Goal: Task Accomplishment & Management: Use online tool/utility

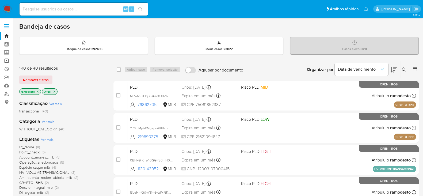
click at [8, 59] on link "Operações em massa" at bounding box center [32, 60] width 64 height 8
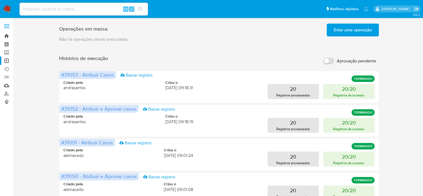
click at [6, 37] on link "Bandeja" at bounding box center [32, 36] width 64 height 8
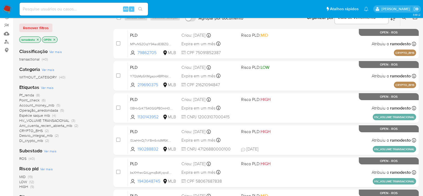
scroll to position [67, 0]
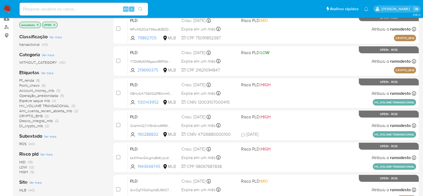
click at [30, 79] on span "Pf_renda" at bounding box center [26, 80] width 15 height 5
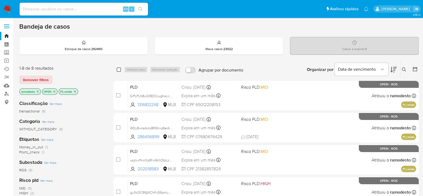
click at [119, 70] on input "checkbox" at bounding box center [119, 69] width 4 height 4
checkbox input "true"
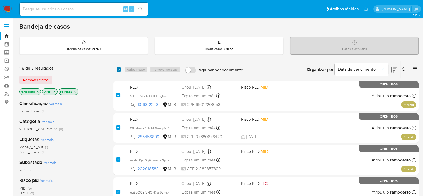
checkbox input "true"
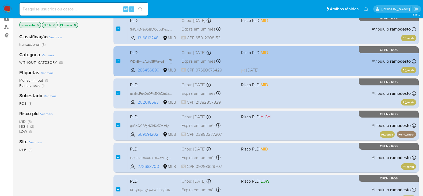
scroll to position [47, 0]
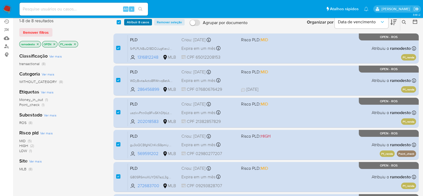
click at [140, 22] on span "Atribuir 8 casos" at bounding box center [138, 22] width 22 height 5
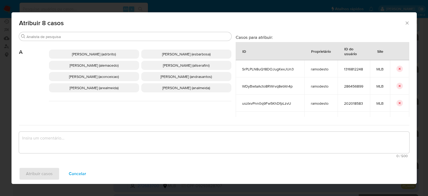
click at [71, 28] on div "Atribuir 8 casos" at bounding box center [213, 22] width 405 height 20
click at [71, 38] on input "Buscar" at bounding box center [127, 36] width 203 height 5
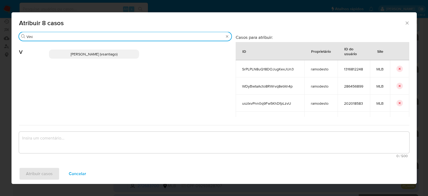
type input "Vini"
click at [88, 55] on span "[PERSON_NAME] (vsantiago)" at bounding box center [94, 53] width 47 height 5
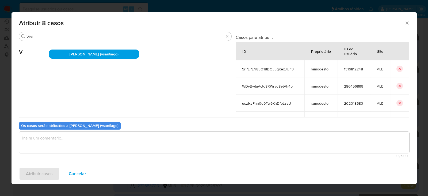
click at [52, 140] on textarea "assign-modal" at bounding box center [214, 142] width 390 height 21
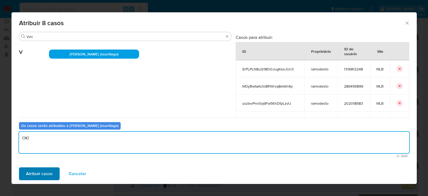
type textarea "OK!"
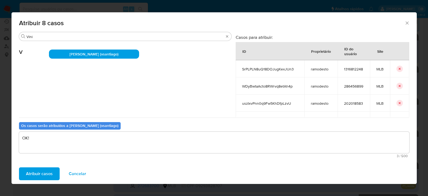
click at [45, 172] on span "Atribuir casos" at bounding box center [39, 174] width 27 height 12
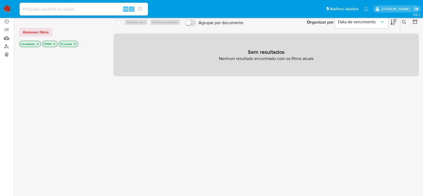
click at [75, 44] on icon "close-filter" at bounding box center [74, 43] width 3 height 3
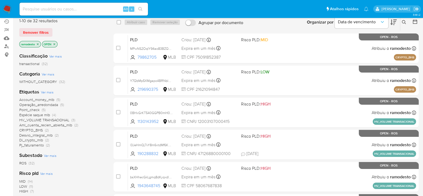
click at [39, 98] on span "Account_money_mlb" at bounding box center [36, 99] width 35 height 5
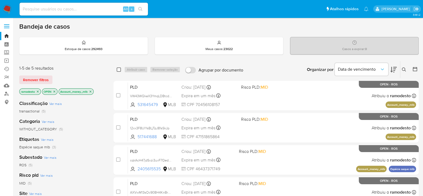
click at [117, 70] on input "checkbox" at bounding box center [119, 69] width 4 height 4
checkbox input "true"
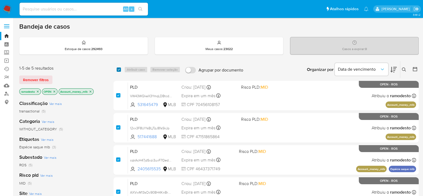
checkbox input "true"
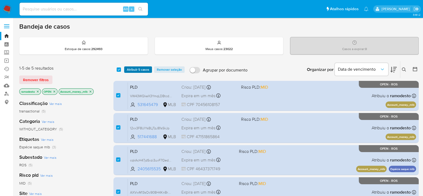
click at [134, 70] on span "Atribuir 5 casos" at bounding box center [138, 69] width 22 height 5
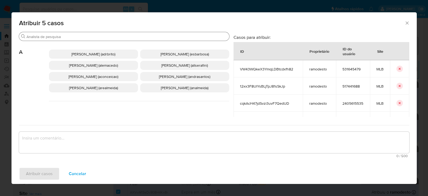
click at [73, 37] on input "Buscar" at bounding box center [126, 36] width 201 height 5
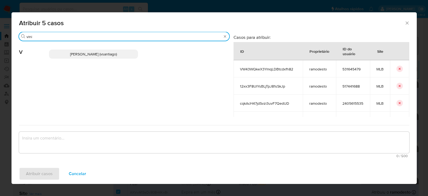
type input "vini"
click at [85, 53] on span "[PERSON_NAME] (vsantiago)" at bounding box center [93, 53] width 47 height 5
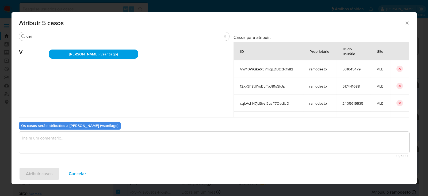
click at [60, 141] on textarea "assign-modal" at bounding box center [214, 142] width 390 height 21
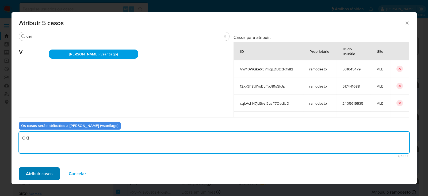
type textarea "OK!"
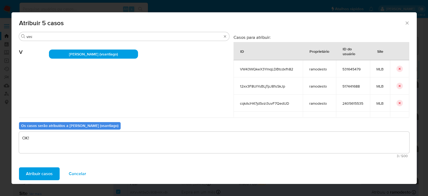
click at [39, 174] on span "Atribuir casos" at bounding box center [39, 174] width 27 height 12
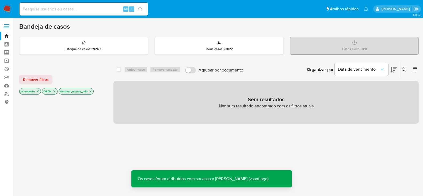
click at [91, 92] on icon "close-filter" at bounding box center [90, 91] width 3 height 3
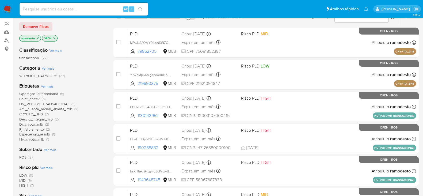
scroll to position [67, 0]
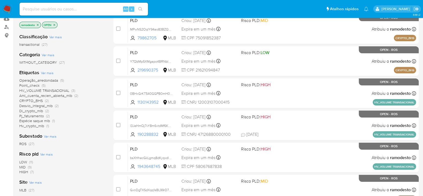
click at [44, 105] on span "Desvio_integral_mlb" at bounding box center [35, 105] width 33 height 5
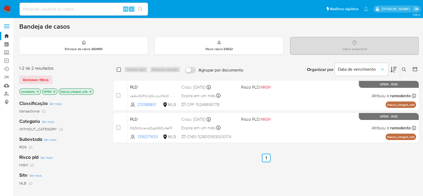
click at [118, 68] on input "checkbox" at bounding box center [119, 69] width 4 height 4
checkbox input "true"
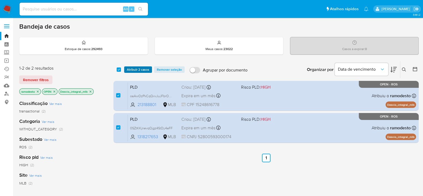
click at [132, 70] on span "Atribuir 2 casos" at bounding box center [138, 69] width 22 height 5
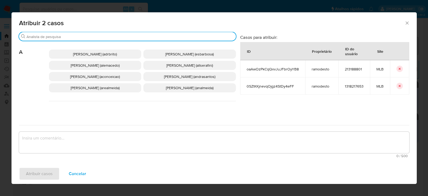
click at [78, 36] on input "Buscar" at bounding box center [129, 36] width 207 height 5
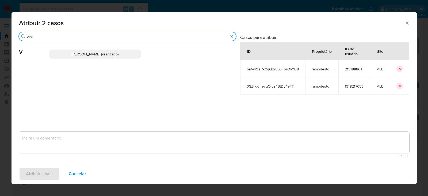
type input "Vini"
click at [95, 54] on span "[PERSON_NAME] (vsantiago)" at bounding box center [95, 53] width 47 height 5
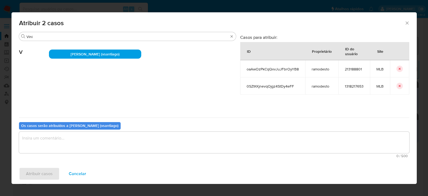
click at [59, 140] on textarea "assign-modal" at bounding box center [214, 142] width 390 height 21
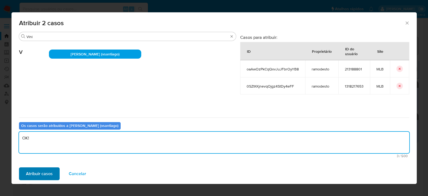
type textarea "OK!"
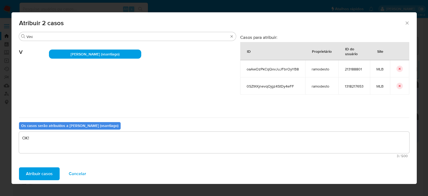
click at [36, 173] on span "Atribuir casos" at bounding box center [39, 174] width 27 height 12
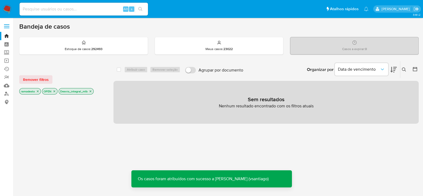
click at [91, 92] on icon "close-filter" at bounding box center [90, 91] width 3 height 3
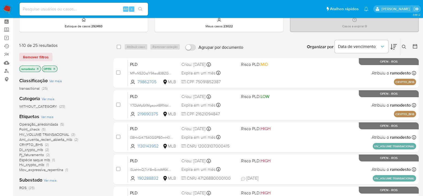
scroll to position [33, 0]
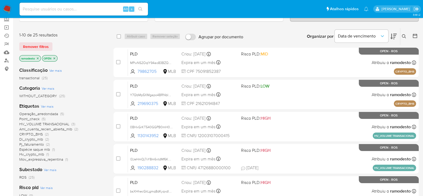
click at [39, 143] on span "Pj_faturamento" at bounding box center [31, 143] width 25 height 5
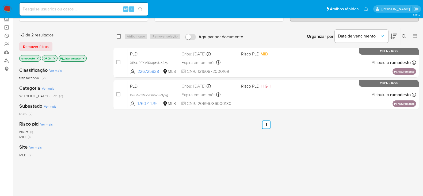
click at [118, 37] on input "checkbox" at bounding box center [119, 36] width 4 height 4
checkbox input "true"
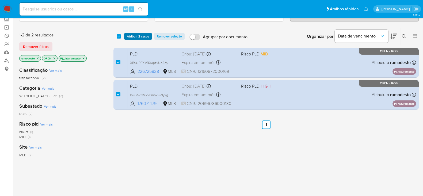
click at [142, 34] on span "Atribuir 2 casos" at bounding box center [138, 36] width 22 height 5
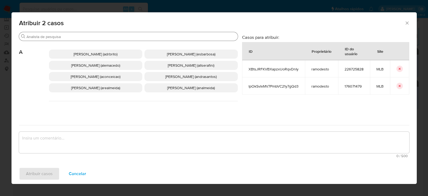
click at [78, 37] on input "Buscar" at bounding box center [130, 36] width 209 height 5
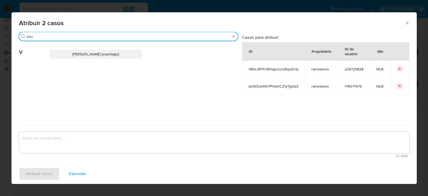
type input "Vini"
click at [89, 57] on p "[PERSON_NAME] (vsantiago)" at bounding box center [95, 53] width 93 height 9
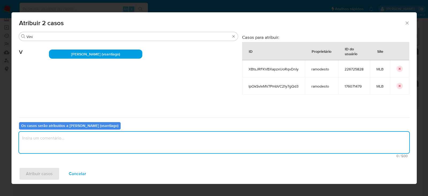
click at [55, 143] on textarea "assign-modal" at bounding box center [214, 142] width 390 height 21
type textarea "OK!"
click at [42, 176] on span "Atribuir casos" at bounding box center [39, 174] width 27 height 12
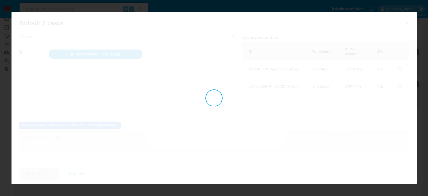
checkbox input "false"
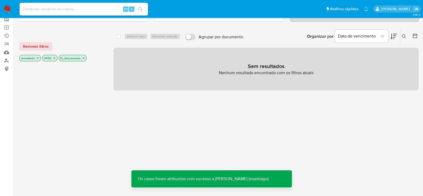
click at [83, 56] on icon "close-filter" at bounding box center [83, 57] width 3 height 3
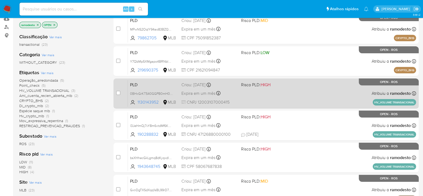
scroll to position [100, 0]
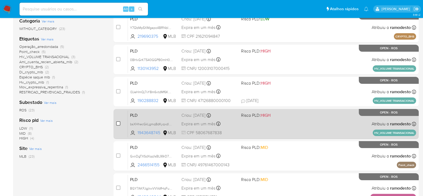
click at [118, 124] on input "checkbox" at bounding box center [118, 123] width 4 height 4
checkbox input "true"
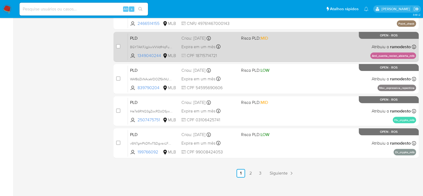
scroll to position [245, 0]
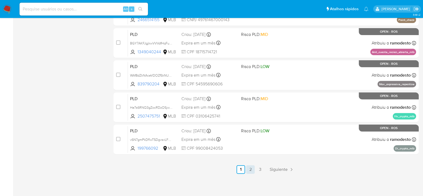
click at [250, 169] on link "2" at bounding box center [250, 169] width 9 height 9
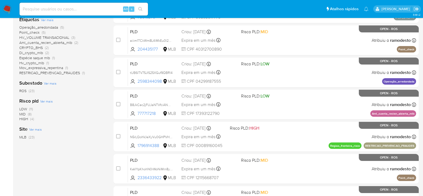
scroll to position [133, 0]
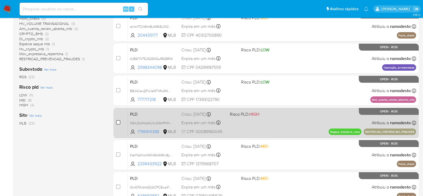
click at [119, 121] on input "checkbox" at bounding box center [118, 122] width 4 height 4
checkbox input "true"
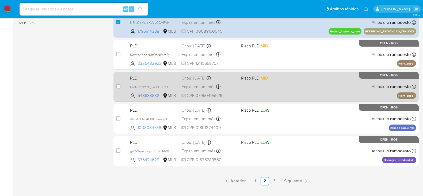
scroll to position [245, 0]
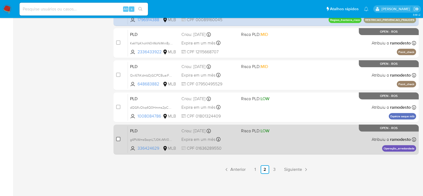
click at [119, 138] on input "checkbox" at bounding box center [118, 139] width 4 height 4
checkbox input "true"
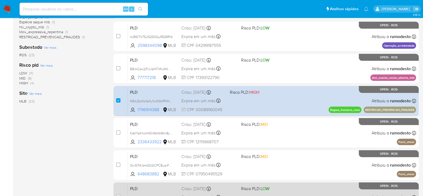
scroll to position [145, 0]
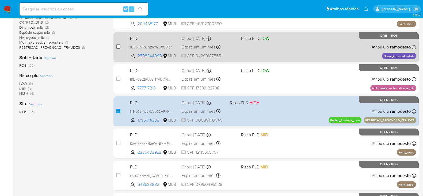
click at [117, 45] on input "checkbox" at bounding box center [118, 46] width 4 height 4
checkbox input "true"
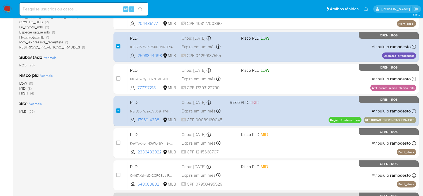
scroll to position [245, 0]
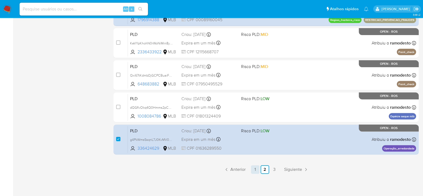
click at [252, 166] on link "1" at bounding box center [255, 169] width 9 height 9
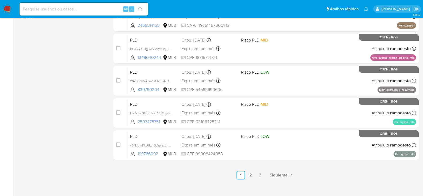
scroll to position [245, 0]
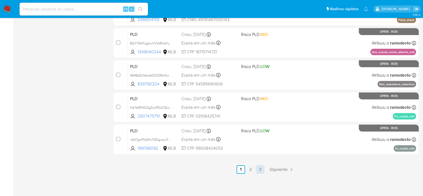
click at [258, 168] on link "3" at bounding box center [260, 169] width 9 height 9
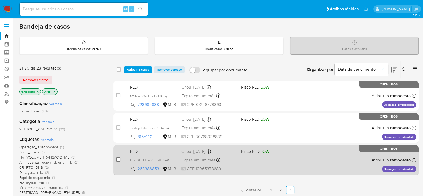
click at [118, 159] on input "checkbox" at bounding box center [118, 159] width 4 height 4
checkbox input "true"
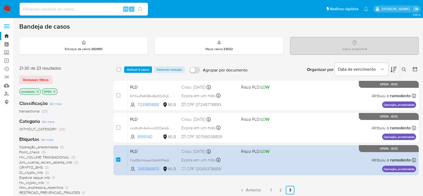
click at [136, 65] on div "select-all-cases-checkbox Atribuir 5 casos Remover seleção Agrupar por document…" at bounding box center [265, 69] width 305 height 17
click at [139, 67] on span "Atribuir 5 casos" at bounding box center [138, 69] width 22 height 5
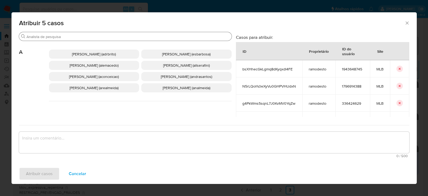
click at [86, 36] on input "Buscar" at bounding box center [127, 36] width 203 height 5
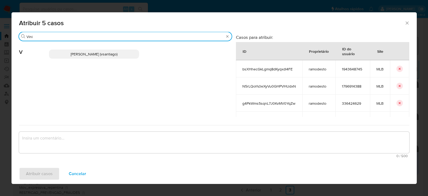
type input "Vini"
click at [87, 55] on span "[PERSON_NAME] (vsantiago)" at bounding box center [94, 53] width 47 height 5
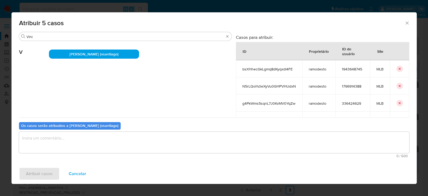
click at [87, 141] on textarea "assign-modal" at bounding box center [214, 142] width 390 height 21
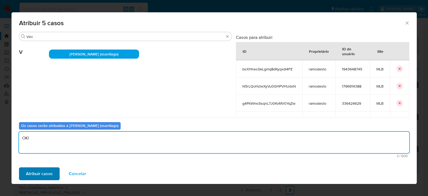
type textarea "OK!"
click at [39, 177] on span "Atribuir casos" at bounding box center [39, 174] width 27 height 12
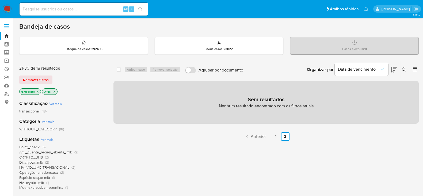
click at [274, 134] on link "1" at bounding box center [275, 136] width 9 height 9
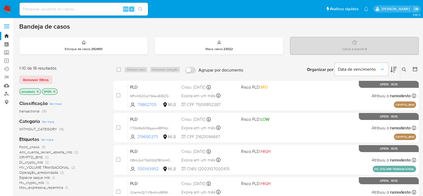
scroll to position [33, 0]
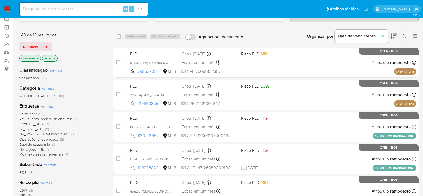
click at [35, 112] on span "Point_check" at bounding box center [29, 113] width 20 height 5
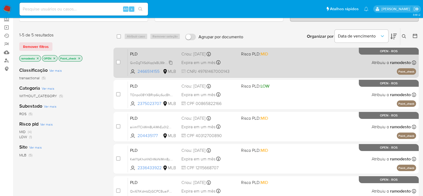
click at [172, 62] on span "GxnDgTXSdXqq1sBL99rD7hn8" at bounding box center [152, 62] width 44 height 6
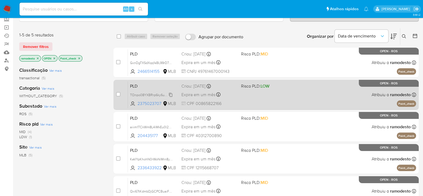
click at [172, 94] on span "TOnpo08YXBRrp6ky6ucBhYga" at bounding box center [152, 94] width 45 height 6
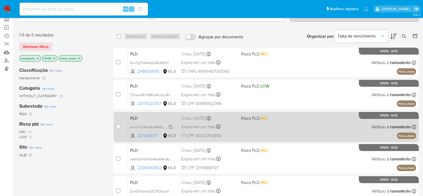
click at [170, 124] on span "aiiim1TCkWm8L4iMkEu0l2CQ" at bounding box center [152, 127] width 44 height 6
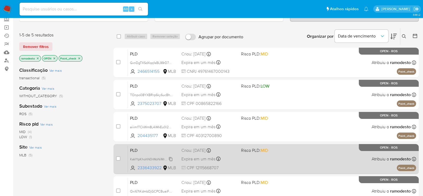
click at [169, 159] on span "KeVYpKhohN0rWoNiMrn8yLMt" at bounding box center [152, 159] width 45 height 6
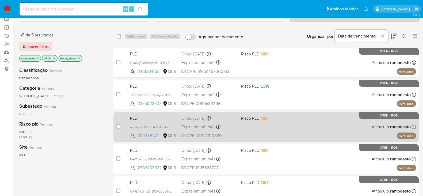
scroll to position [67, 0]
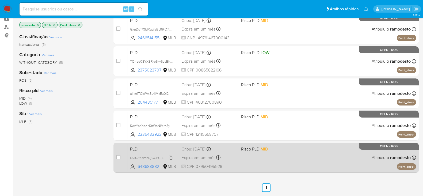
click at [169, 156] on span "Qxi67tKdmbDjGCPCBuaiFW0g" at bounding box center [153, 157] width 46 height 6
click at [171, 154] on span "Qxi67tKdmbDjGCPCBuaiFW0g" at bounding box center [153, 157] width 46 height 6
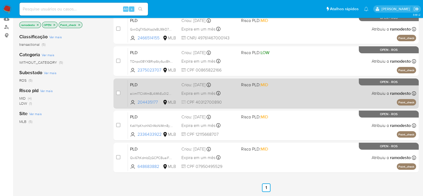
scroll to position [33, 0]
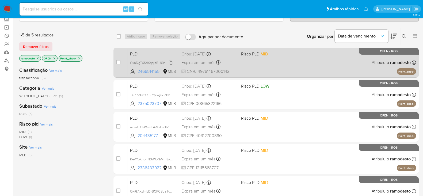
click at [171, 61] on span "GxnDgTXSdXqq1sBL99rD7hn8" at bounding box center [152, 62] width 44 height 6
click at [269, 70] on div "PLD GxnDgTXSdXqq1sBL99rD7hn8 Copiado Copiado 2466514155 MLB Risco PLD: MID Crio…" at bounding box center [272, 62] width 288 height 27
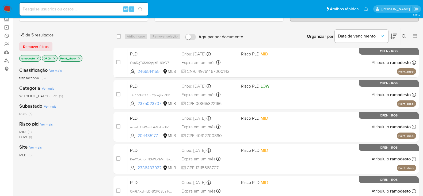
click at [81, 58] on icon "close-filter" at bounding box center [79, 58] width 3 height 3
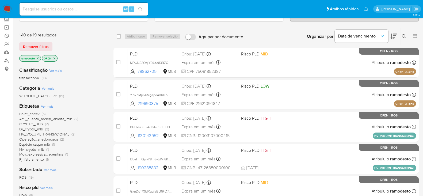
click at [38, 57] on icon "close-filter" at bounding box center [37, 58] width 3 height 3
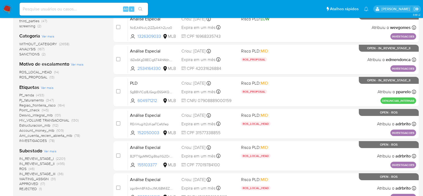
scroll to position [133, 0]
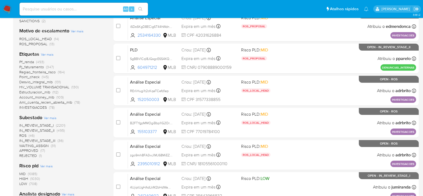
click at [22, 134] on span "ROS" at bounding box center [22, 135] width 7 height 5
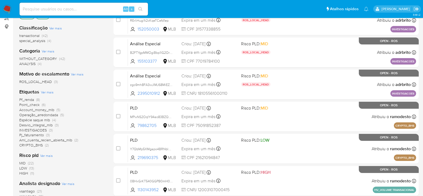
scroll to position [67, 0]
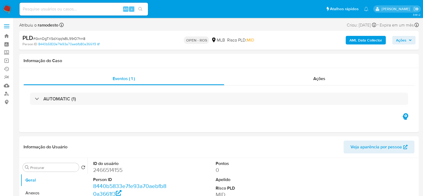
select select "10"
